Goal: Information Seeking & Learning: Learn about a topic

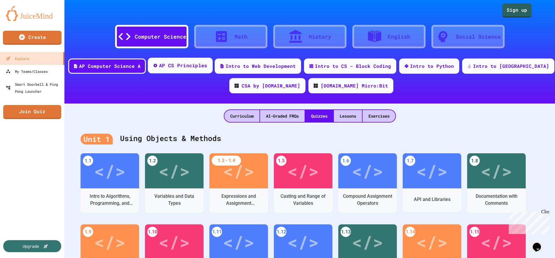
click at [207, 67] on div "AP CS Principles" at bounding box center [183, 65] width 48 height 7
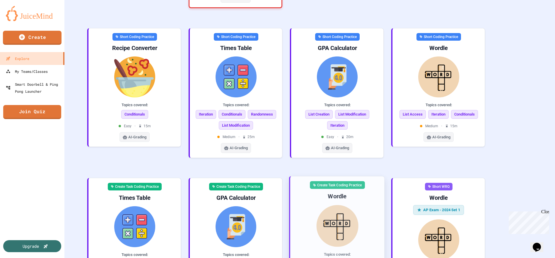
scroll to position [327, 0]
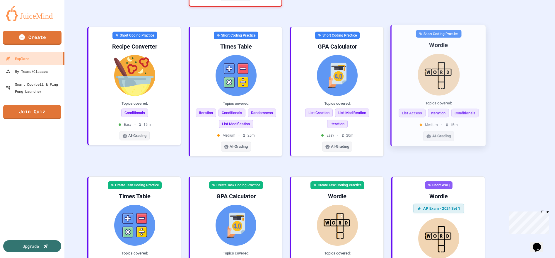
click at [436, 54] on img at bounding box center [438, 75] width 85 height 42
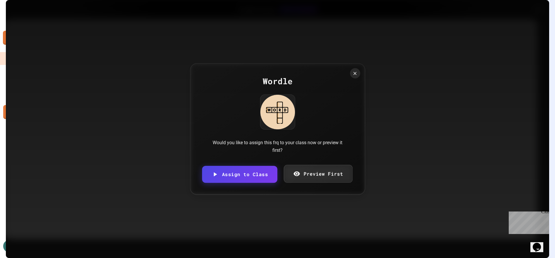
click at [300, 173] on link "Preview First" at bounding box center [318, 174] width 69 height 18
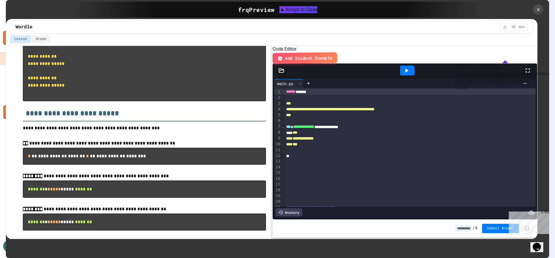
scroll to position [297, 0]
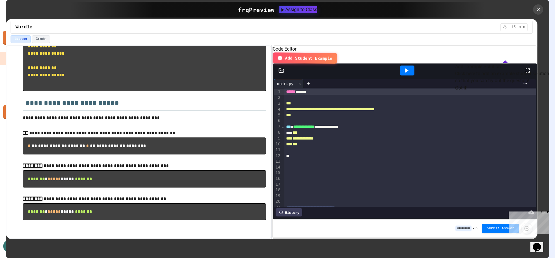
click at [21, 39] on button "Lesson" at bounding box center [21, 39] width 20 height 8
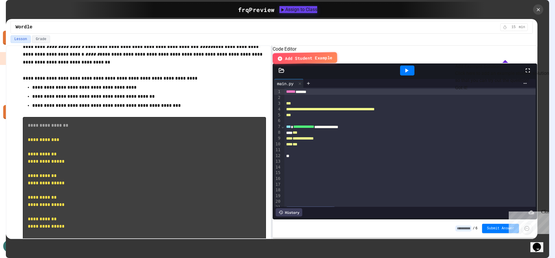
scroll to position [147, 0]
